Goal: Task Accomplishment & Management: Complete application form

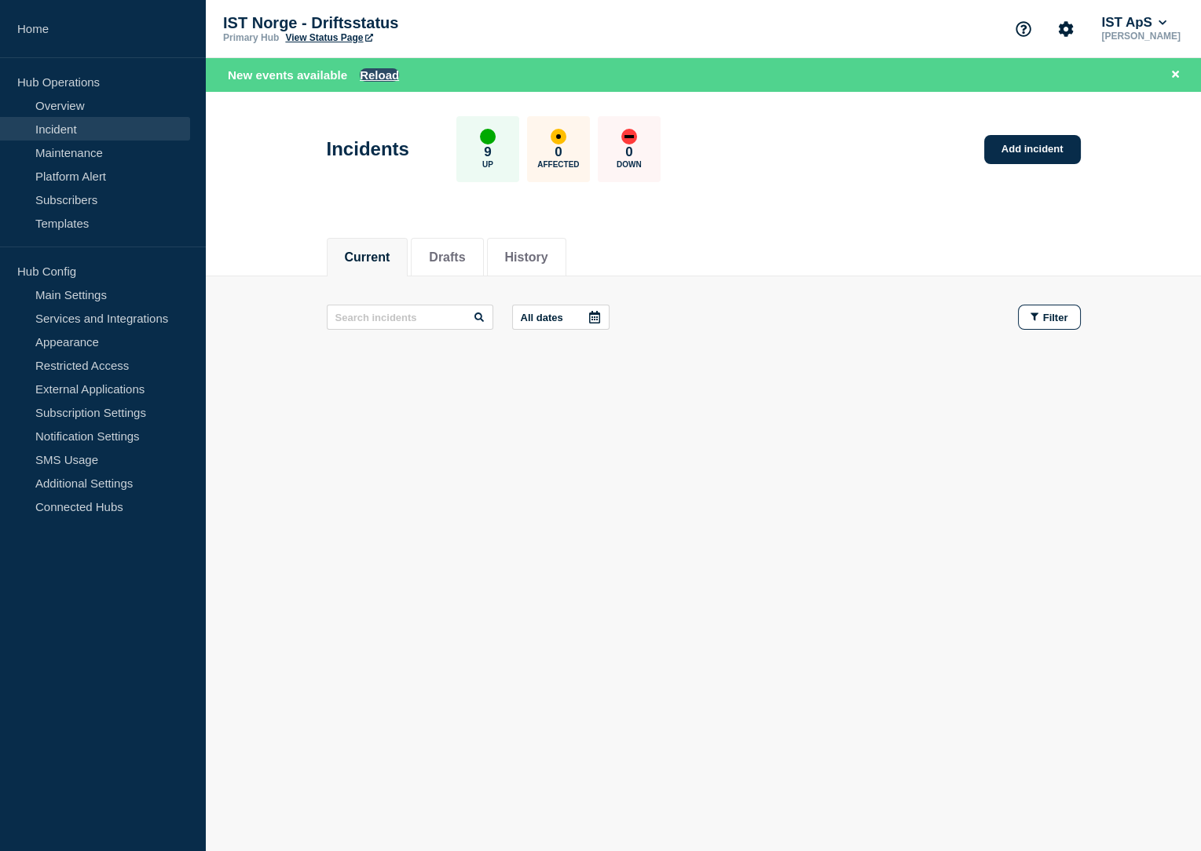
click at [386, 79] on button "Reload" at bounding box center [379, 74] width 39 height 13
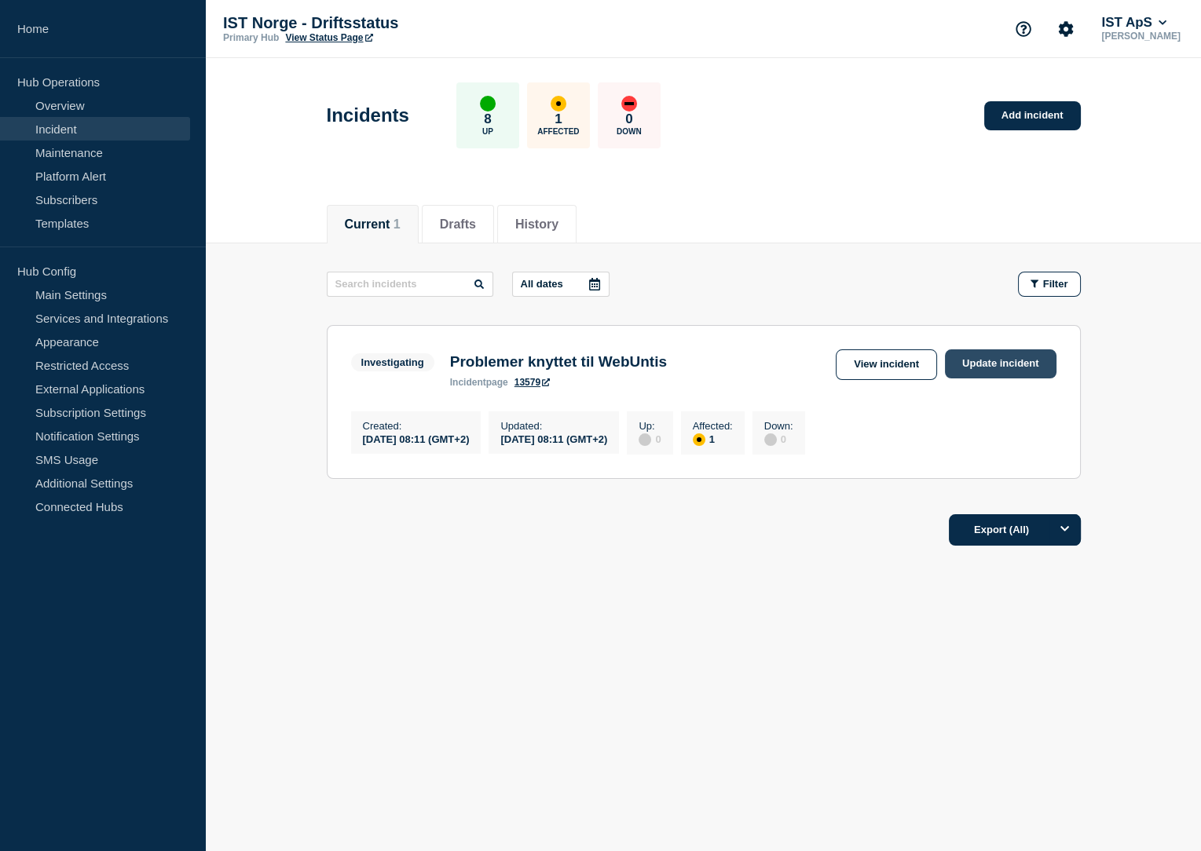
click at [975, 369] on link "Update incident" at bounding box center [1001, 363] width 112 height 29
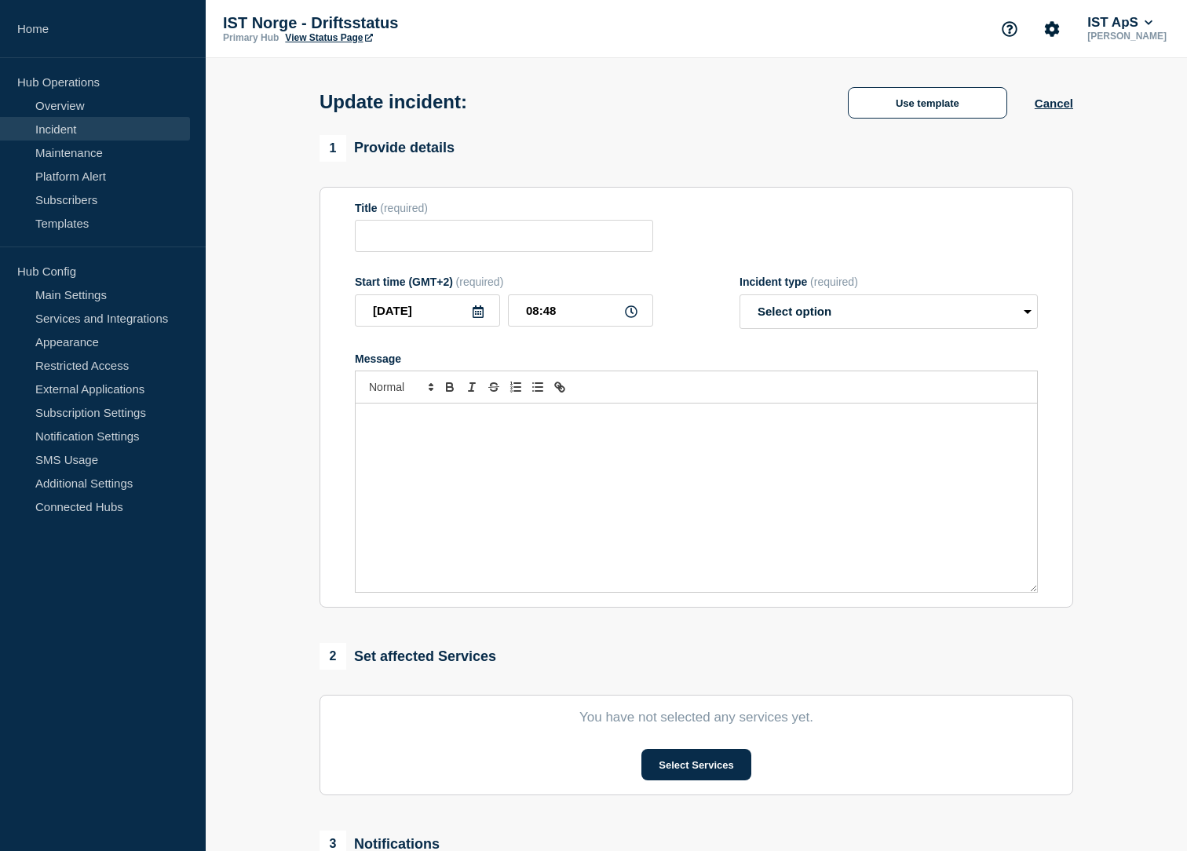
type input "Problemer knyttet til WebUntis"
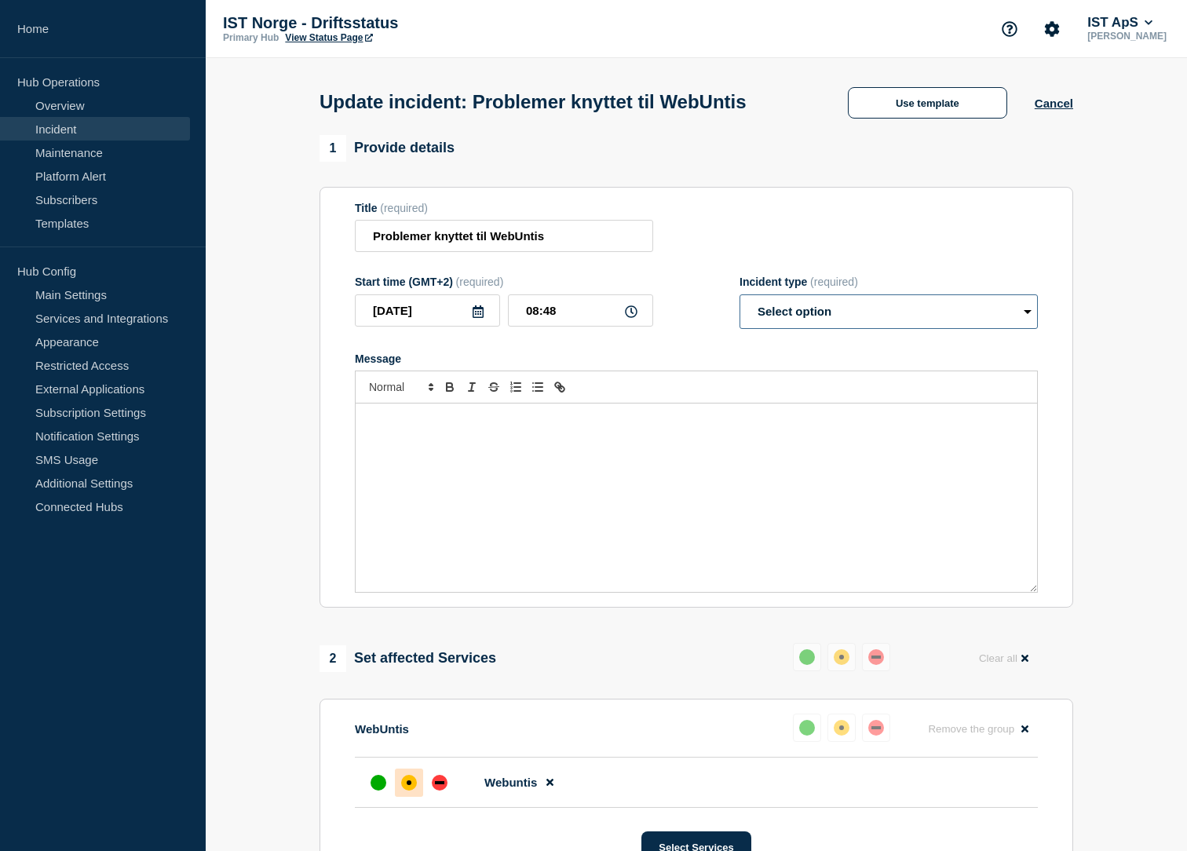
click at [781, 323] on select "Select option Investigating Identified Monitoring Resolved" at bounding box center [889, 311] width 298 height 35
select select "monitoring"
click at [740, 298] on select "Select option Investigating Identified Monitoring Resolved" at bounding box center [889, 311] width 298 height 35
click at [498, 457] on div "Message" at bounding box center [697, 498] width 682 height 188
click at [368, 248] on input "Problemer knyttet til WebUntis" at bounding box center [504, 236] width 298 height 32
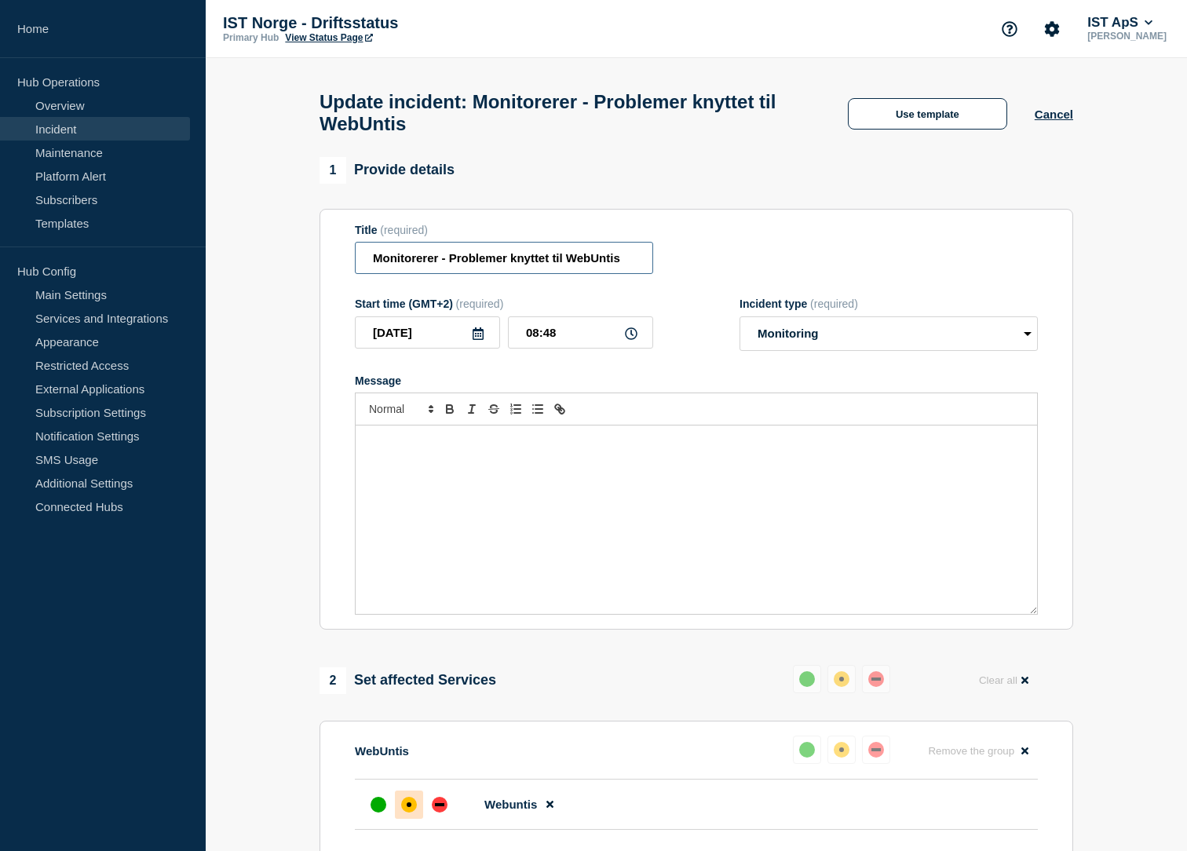
type input "Monitorerer - Problemer knyttet til WebUntis"
click at [411, 470] on div "Message" at bounding box center [697, 520] width 682 height 188
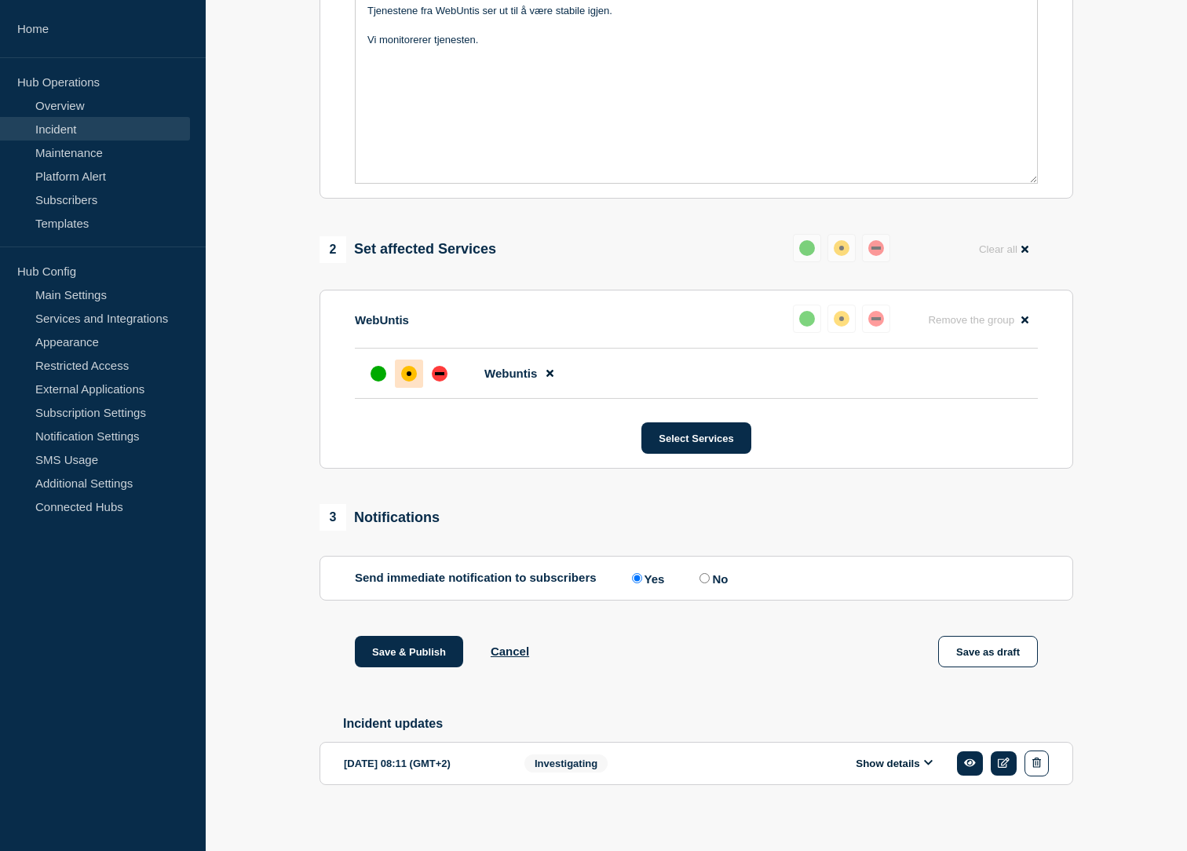
scroll to position [436, 0]
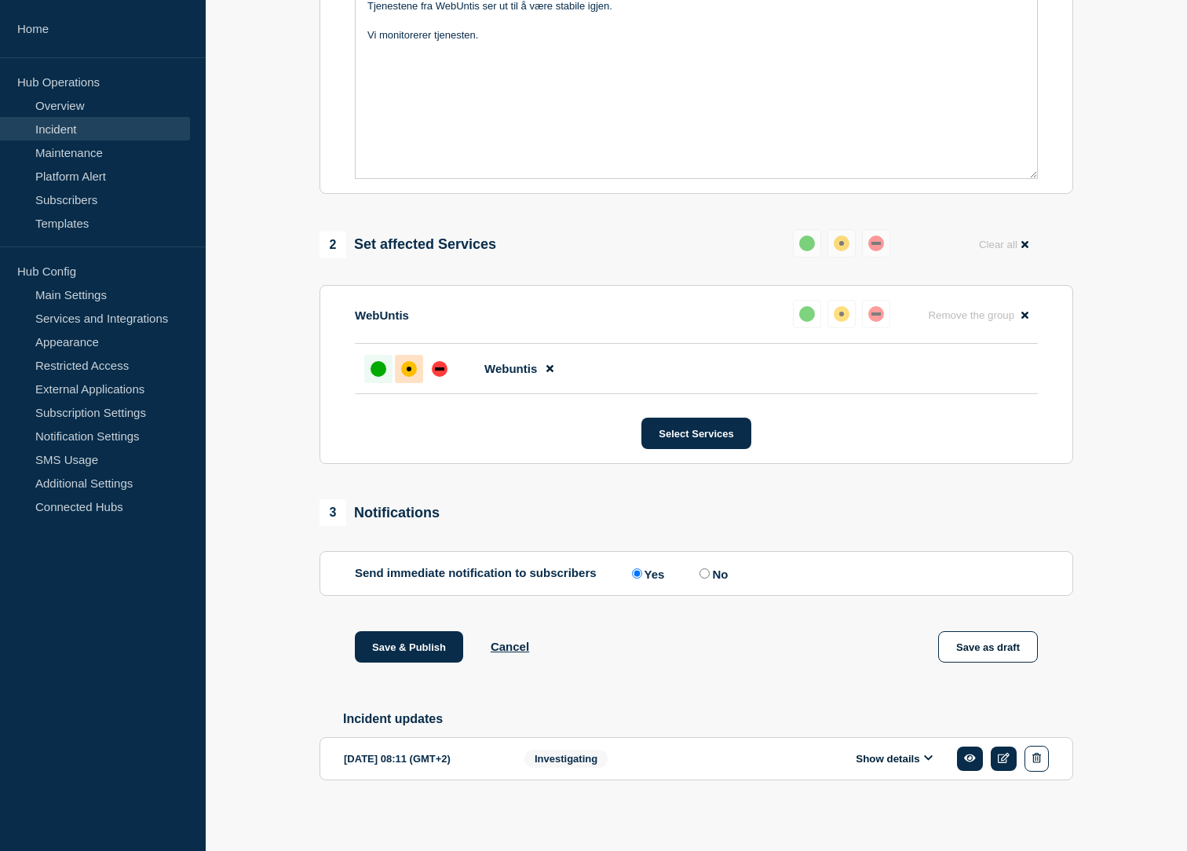
click at [377, 375] on div "up" at bounding box center [379, 369] width 16 height 16
click at [708, 579] on input "No" at bounding box center [705, 574] width 10 height 10
radio input "true"
radio input "false"
click at [383, 656] on button "Save & Publish" at bounding box center [409, 646] width 108 height 31
